Goal: Navigation & Orientation: Find specific page/section

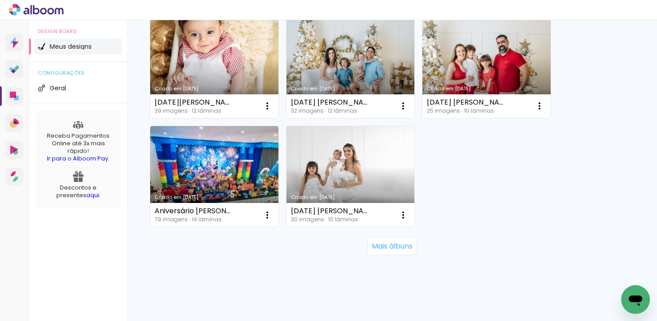
scroll to position [866, 0]
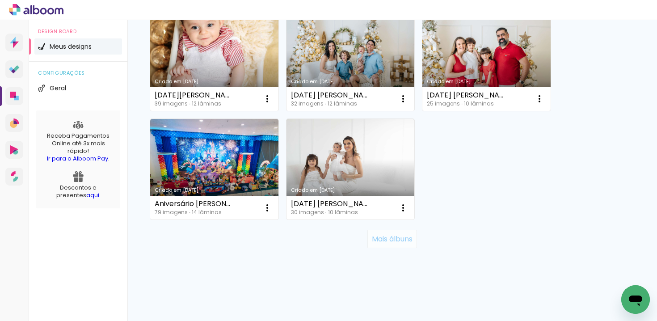
click at [0, 0] on slot "Mais álbuns" at bounding box center [0, 0] width 0 height 0
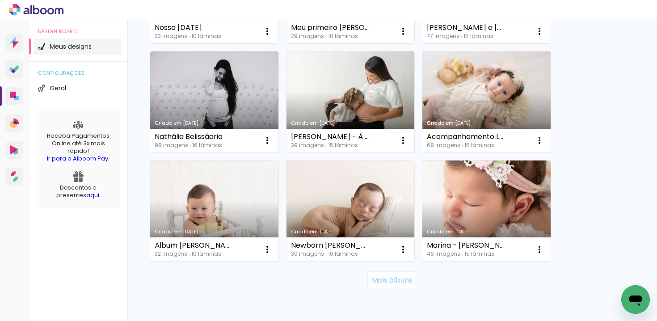
scroll to position [1737, 0]
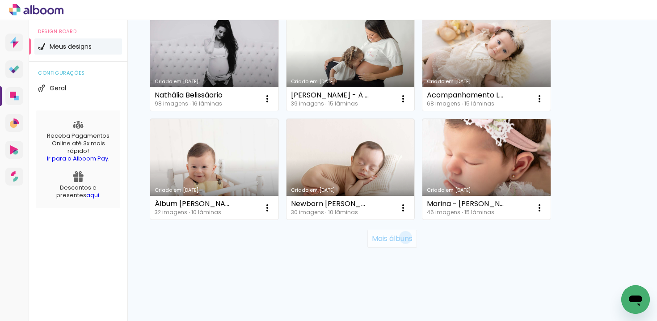
click at [0, 0] on slot "Mais álbuns" at bounding box center [0, 0] width 0 height 0
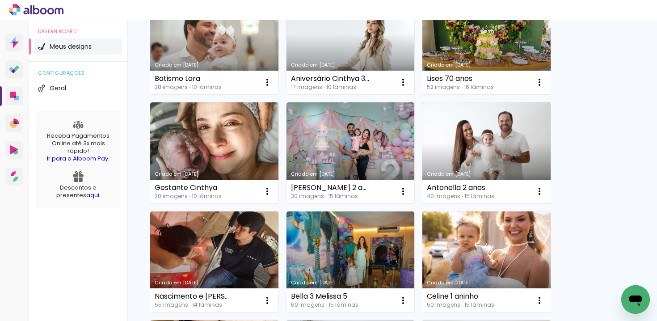
scroll to position [572, 0]
